Goal: Find contact information: Find contact information

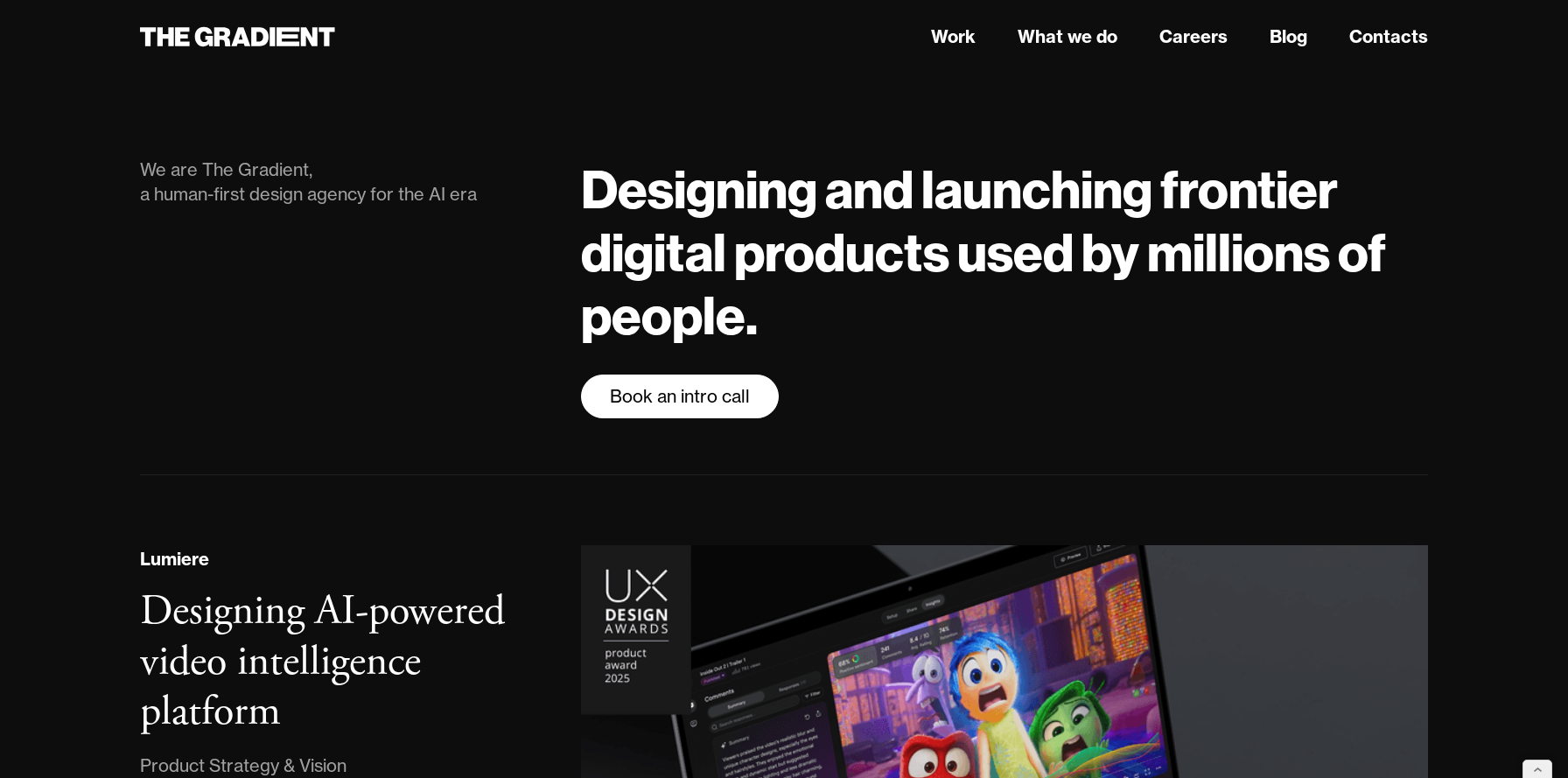
click at [730, 396] on link "Book an intro call" at bounding box center [679, 396] width 197 height 44
click at [1162, 34] on link "Careers" at bounding box center [1193, 37] width 68 height 26
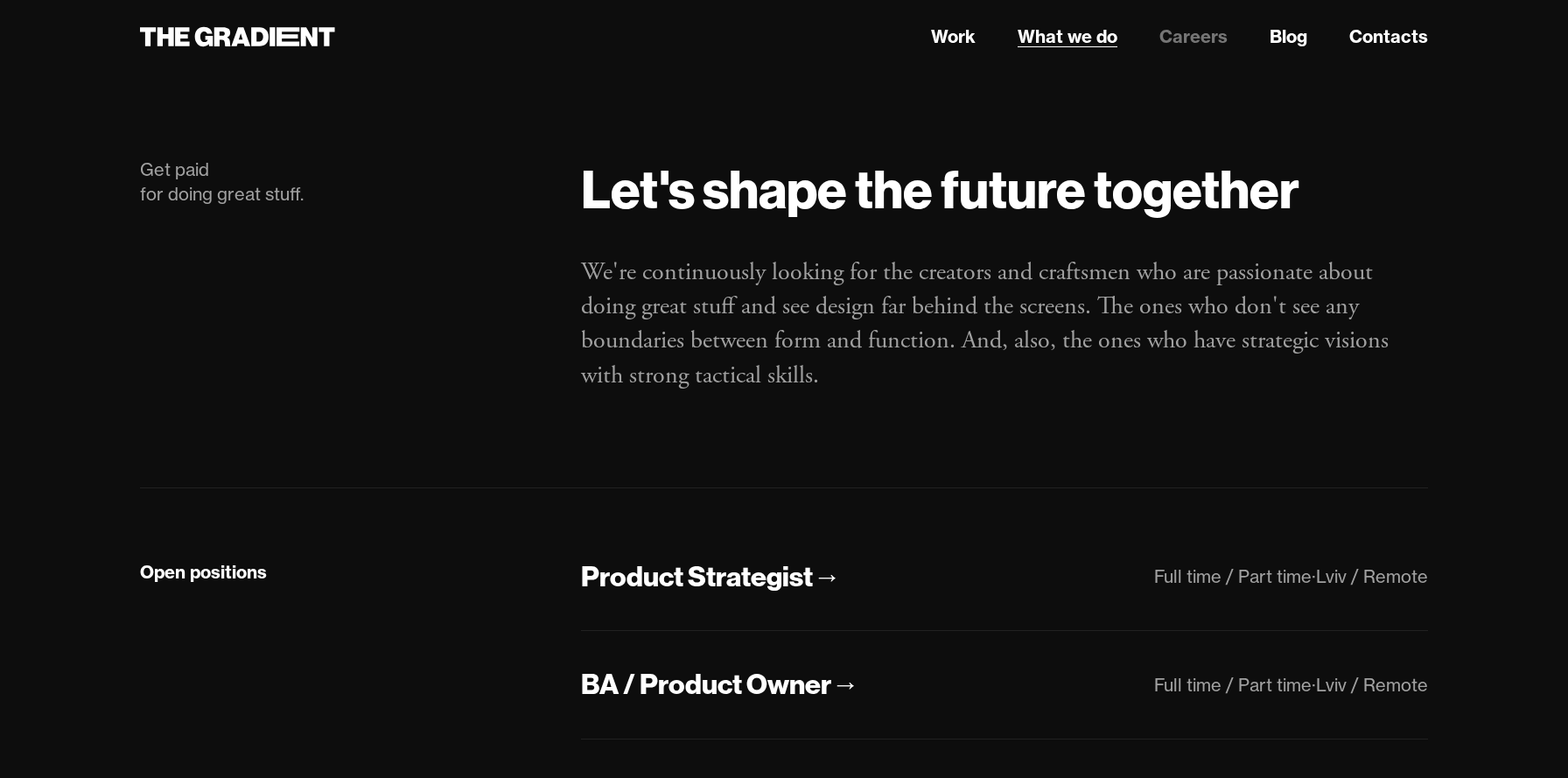
click at [1066, 29] on link "What we do" at bounding box center [1067, 37] width 100 height 26
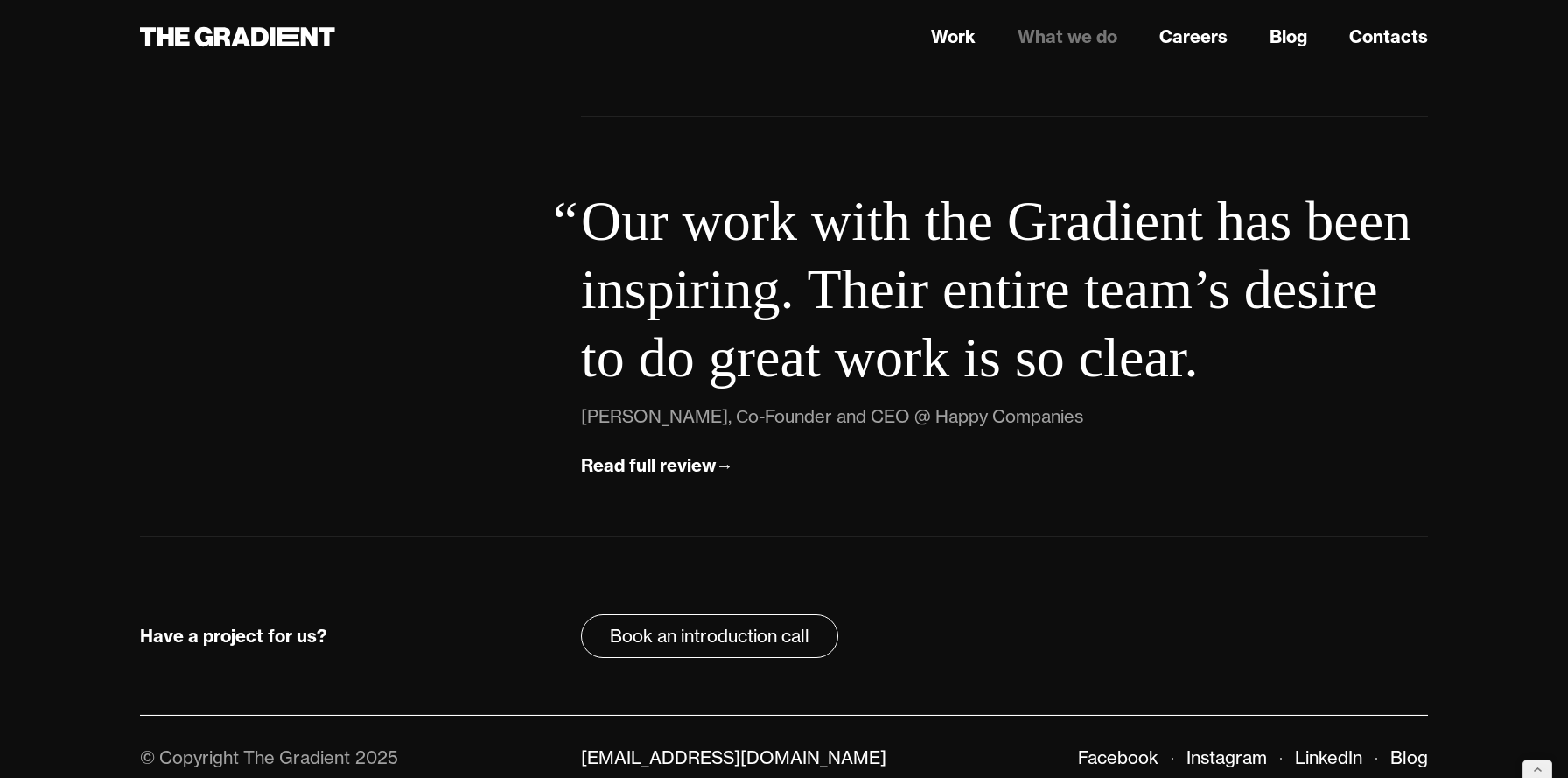
scroll to position [6247, 0]
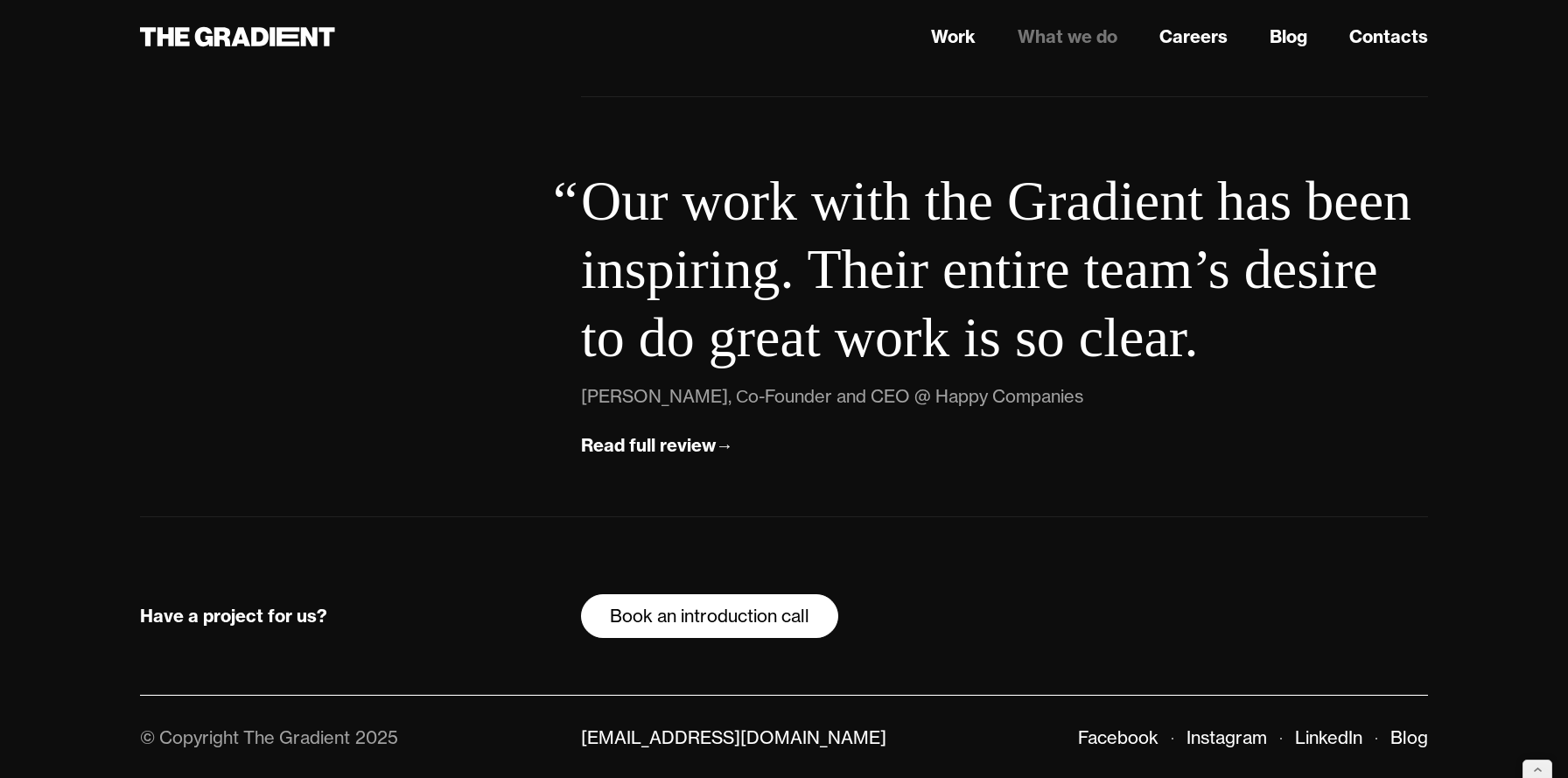
click at [761, 616] on link "Book an introduction call" at bounding box center [709, 616] width 257 height 44
click at [1408, 35] on link "Contacts" at bounding box center [1388, 37] width 78 height 26
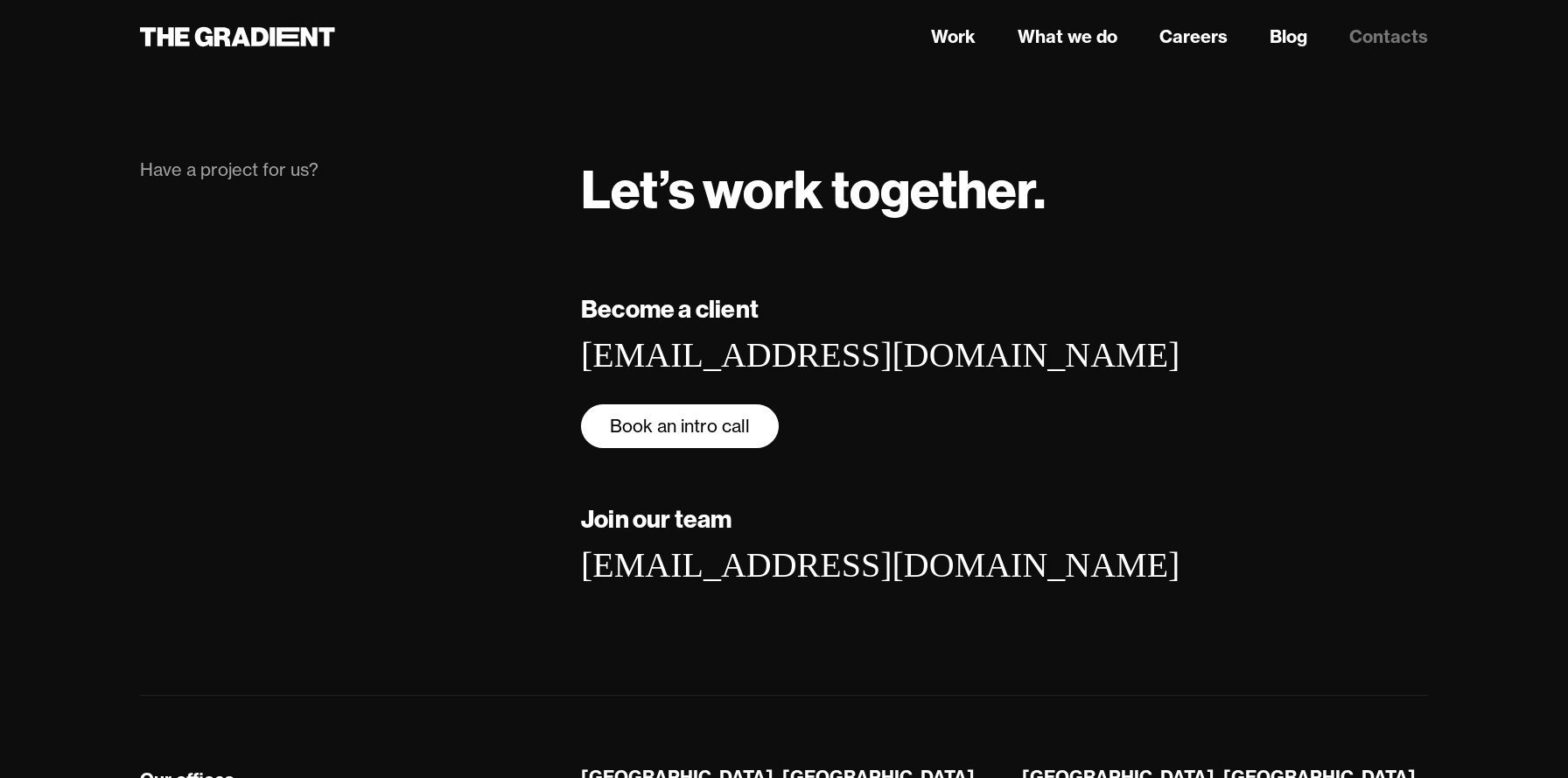
click at [670, 417] on link "Book an intro call" at bounding box center [679, 426] width 197 height 44
